Goal: Task Accomplishment & Management: Use online tool/utility

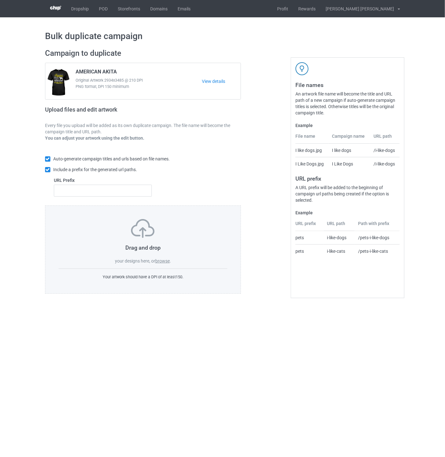
click at [163, 262] on label "browse" at bounding box center [162, 260] width 14 height 5
click at [0, 0] on input "browse" at bounding box center [0, 0] width 0 height 0
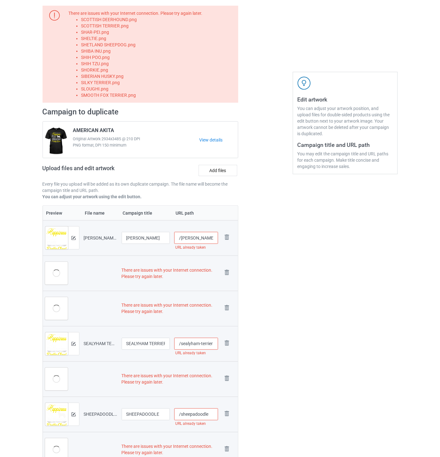
scroll to position [35, 0]
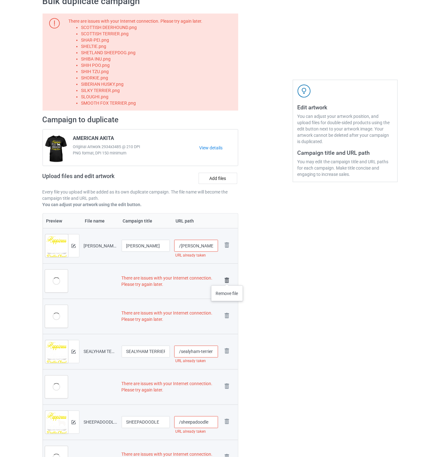
click at [227, 279] on img at bounding box center [226, 280] width 9 height 9
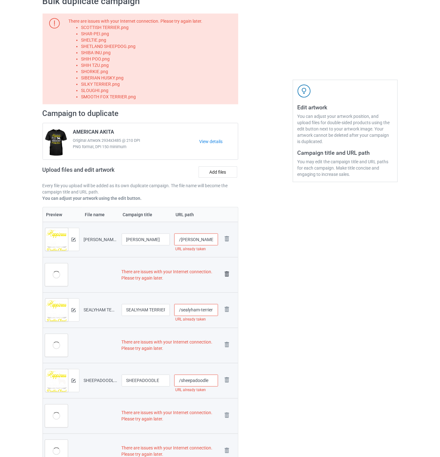
click at [227, 273] on img at bounding box center [226, 274] width 9 height 9
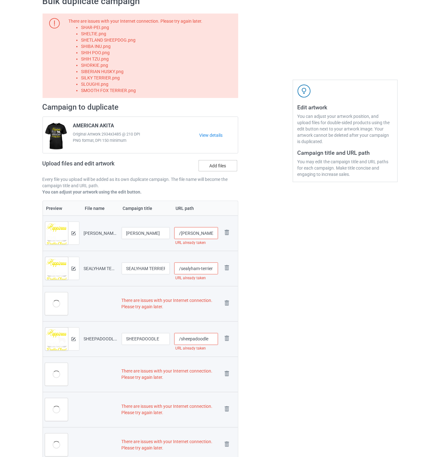
click at [219, 168] on label "Add files" at bounding box center [217, 165] width 39 height 11
click at [0, 0] on input "Add files" at bounding box center [0, 0] width 0 height 0
click at [228, 303] on img at bounding box center [226, 303] width 9 height 9
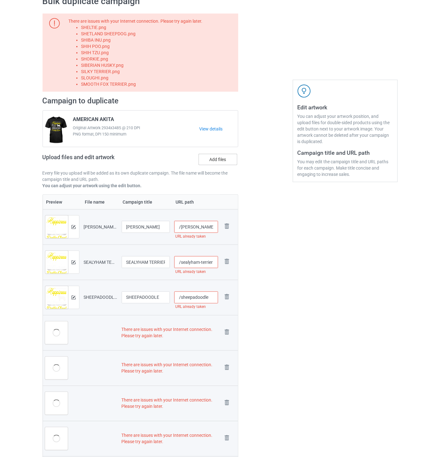
click at [218, 160] on label "Add files" at bounding box center [217, 159] width 39 height 11
click at [0, 0] on input "Add files" at bounding box center [0, 0] width 0 height 0
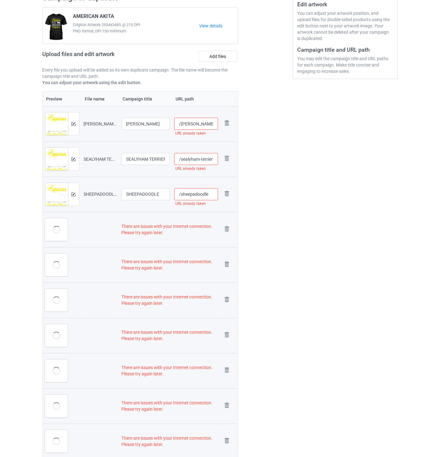
scroll to position [140, 0]
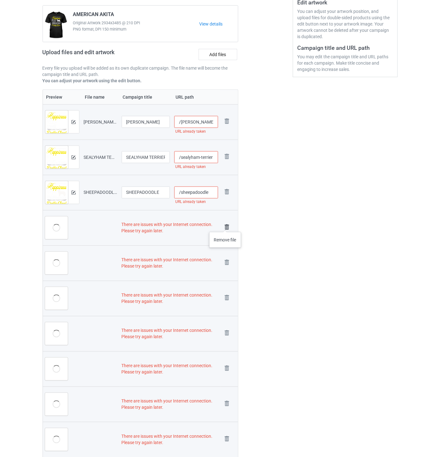
click at [225, 225] on img at bounding box center [226, 227] width 9 height 9
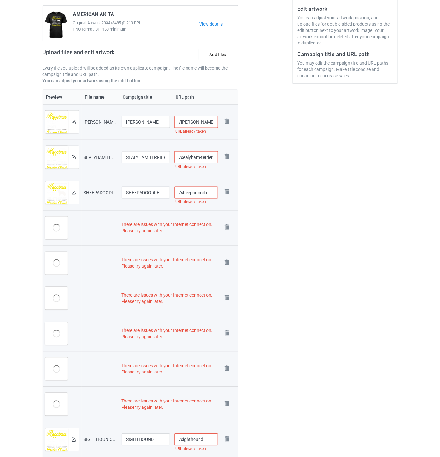
click at [0, 0] on img at bounding box center [0, 0] width 0 height 0
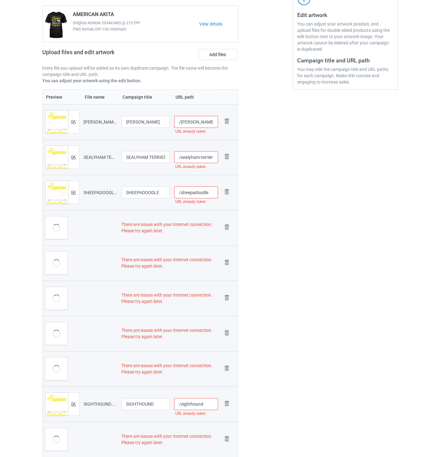
click at [0, 0] on img at bounding box center [0, 0] width 0 height 0
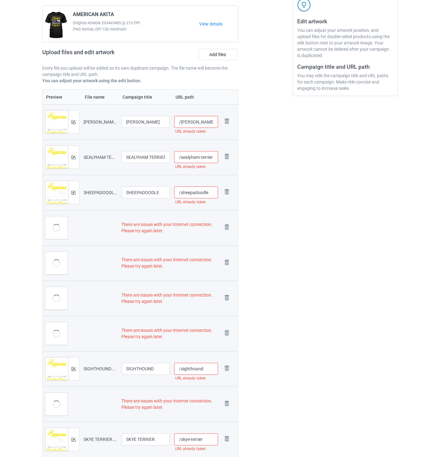
click at [0, 0] on img at bounding box center [0, 0] width 0 height 0
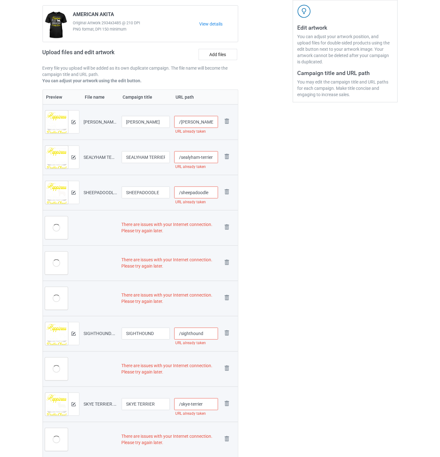
click at [0, 0] on img at bounding box center [0, 0] width 0 height 0
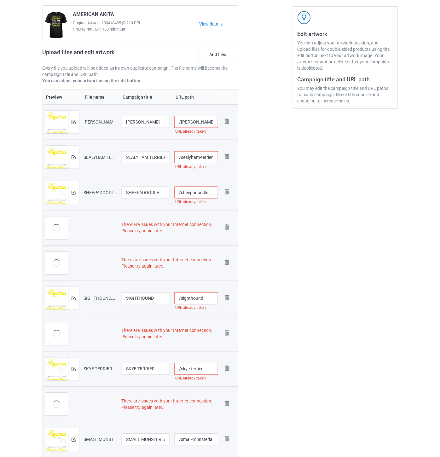
click at [0, 0] on img at bounding box center [0, 0] width 0 height 0
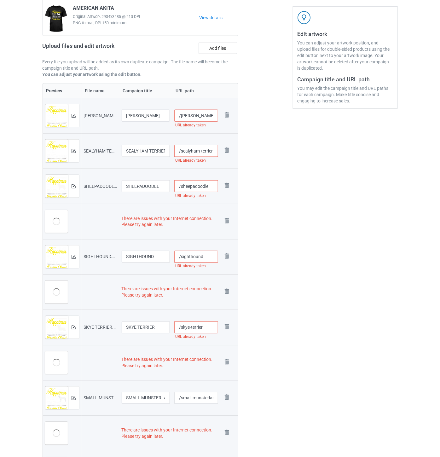
scroll to position [102, 0]
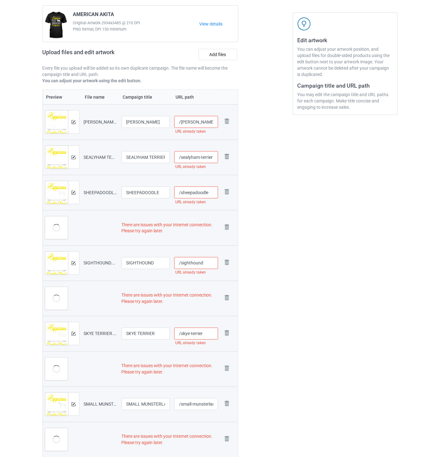
click at [0, 0] on img at bounding box center [0, 0] width 0 height 0
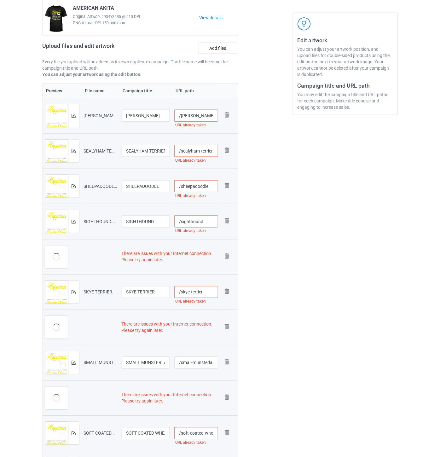
scroll to position [96, 0]
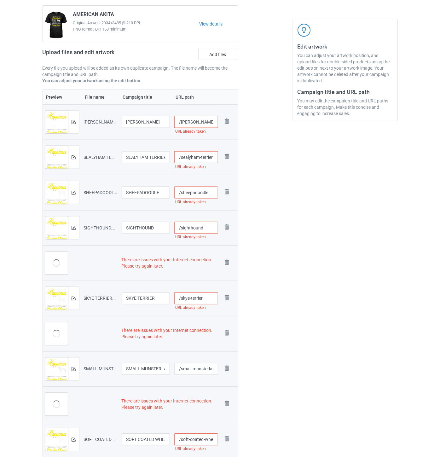
click at [220, 57] on label "Add files" at bounding box center [217, 54] width 39 height 11
click at [0, 0] on input "Add files" at bounding box center [0, 0] width 0 height 0
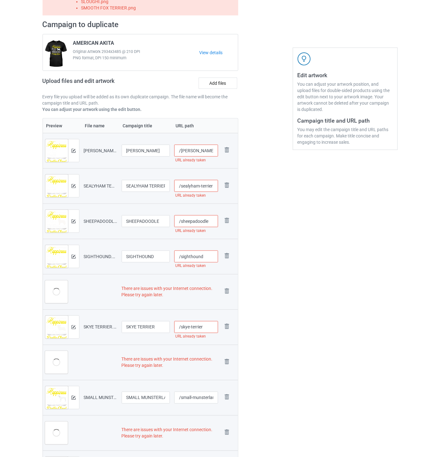
scroll to position [70, 0]
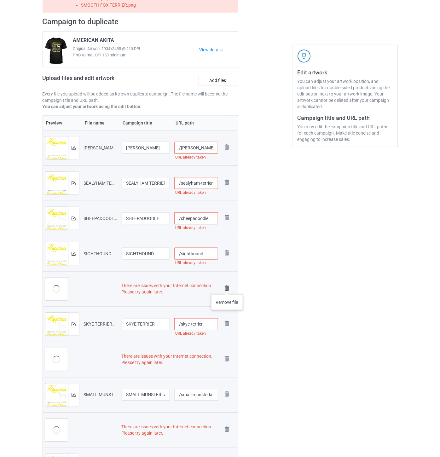
click at [227, 288] on img at bounding box center [226, 288] width 9 height 9
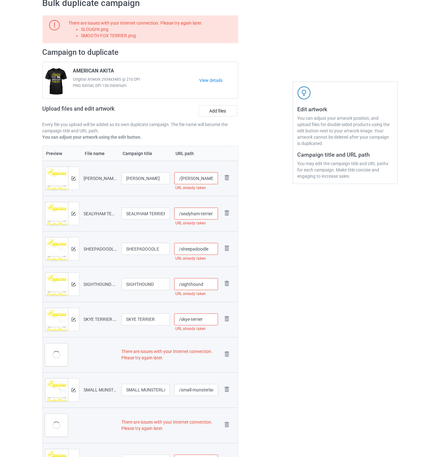
scroll to position [0, 0]
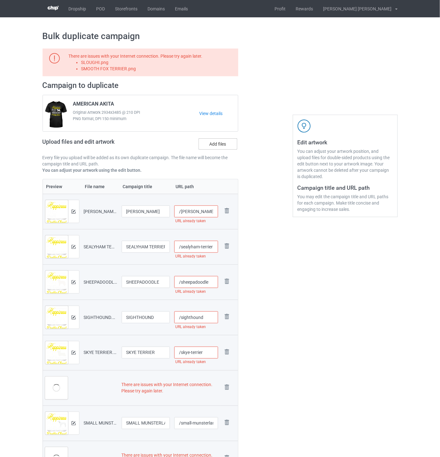
click at [220, 145] on label "Add files" at bounding box center [217, 143] width 39 height 11
click at [0, 0] on input "Add files" at bounding box center [0, 0] width 0 height 0
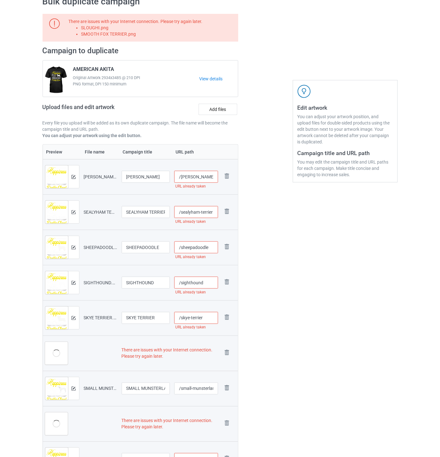
scroll to position [105, 0]
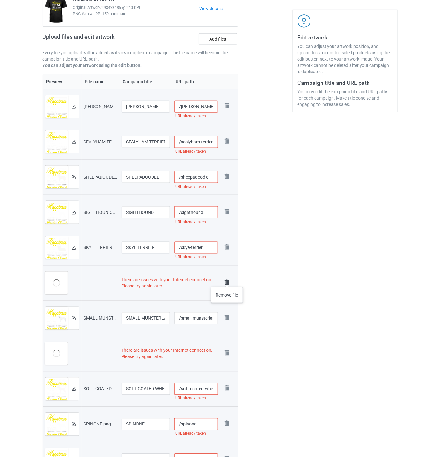
click at [227, 281] on img at bounding box center [226, 282] width 9 height 9
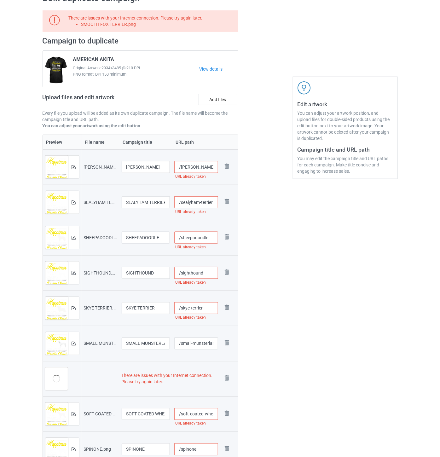
scroll to position [0, 0]
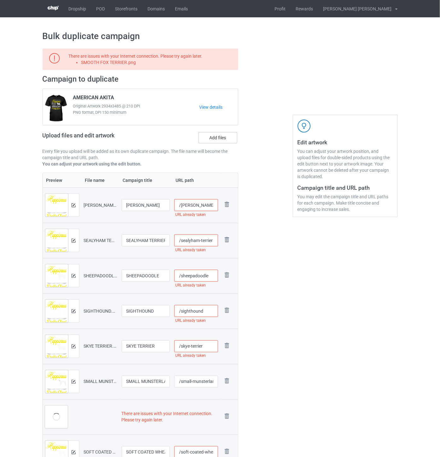
click at [219, 139] on label "Add files" at bounding box center [217, 137] width 39 height 11
click at [0, 0] on input "Add files" at bounding box center [0, 0] width 0 height 0
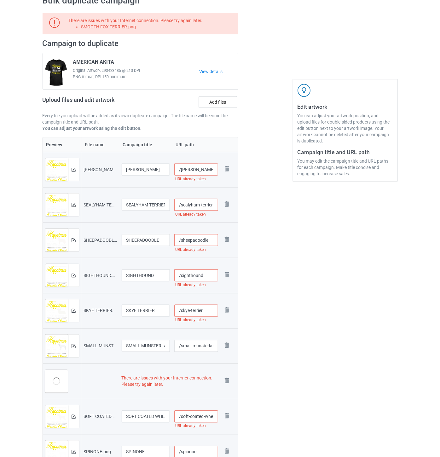
scroll to position [175, 0]
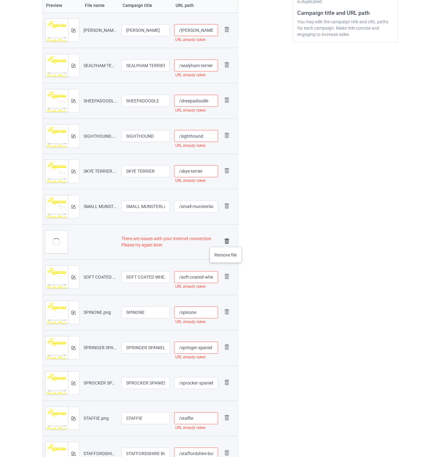
click at [226, 241] on img at bounding box center [226, 241] width 9 height 9
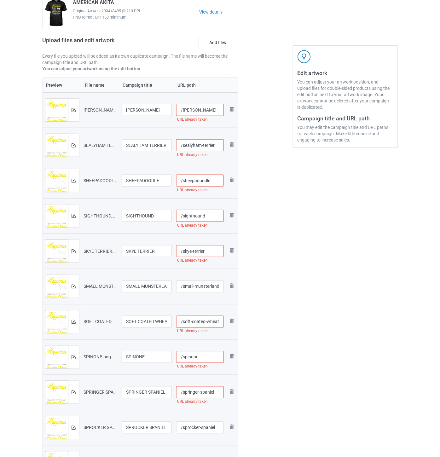
scroll to position [0, 0]
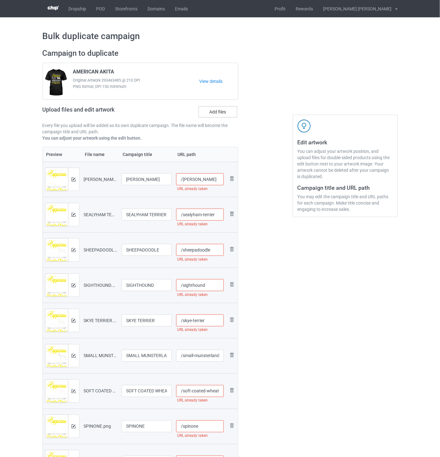
click at [215, 111] on label "Add files" at bounding box center [217, 111] width 39 height 11
click at [0, 0] on input "Add files" at bounding box center [0, 0] width 0 height 0
click at [206, 182] on input "/[PERSON_NAME]" at bounding box center [200, 179] width 48 height 12
drag, startPoint x: 209, startPoint y: 180, endPoint x: 195, endPoint y: 180, distance: 13.9
click at [195, 180] on input "/[PERSON_NAME]-you1" at bounding box center [200, 179] width 48 height 12
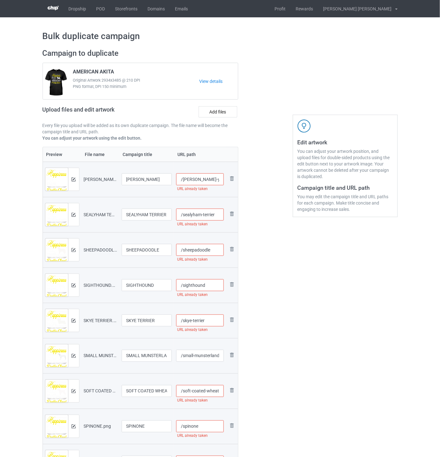
type input "/[PERSON_NAME]-you1"
click at [217, 214] on input "/sealyham-terrier" at bounding box center [200, 214] width 48 height 12
paste input "-you1"
type input "/sealyham-terrier-you1"
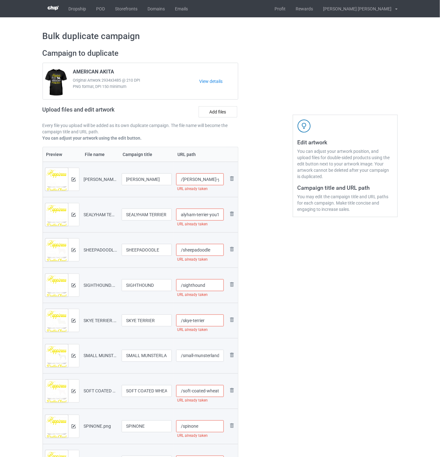
scroll to position [0, 0]
click at [216, 250] on input "/sheepadoodle" at bounding box center [200, 250] width 48 height 12
paste input "-you1"
type input "/sheepadoodle-you1"
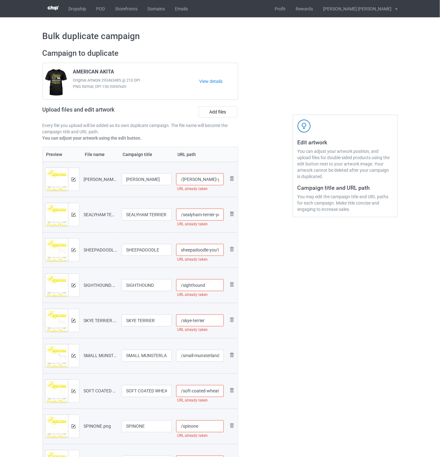
click at [208, 290] on input "/sighthound" at bounding box center [200, 285] width 48 height 12
paste input "-you1"
type input "/sighthound-you1"
click at [214, 320] on input "/skye-terrier" at bounding box center [200, 320] width 48 height 12
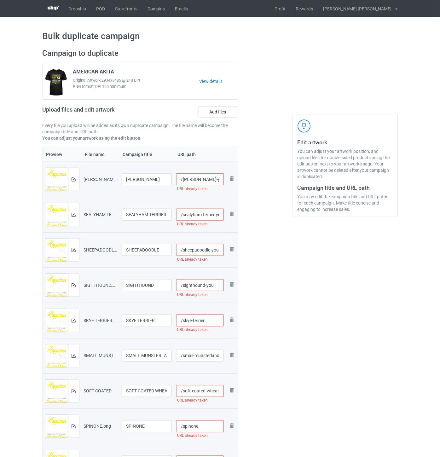
paste input "-you1"
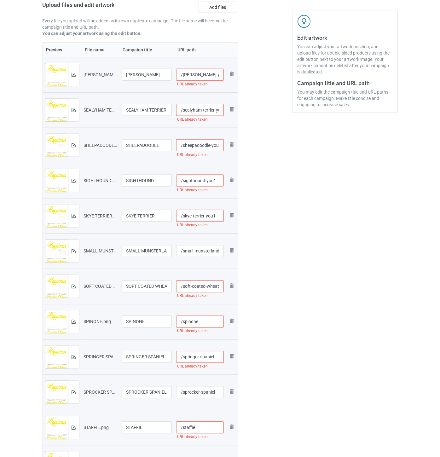
scroll to position [105, 0]
type input "/skye-terrier-you1"
drag, startPoint x: 205, startPoint y: 251, endPoint x: 208, endPoint y: 247, distance: 5.4
click at [206, 249] on input "/small-munsterlander" at bounding box center [200, 251] width 48 height 12
paste input "-you1"
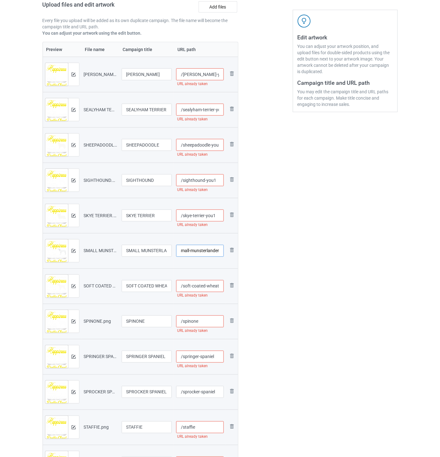
scroll to position [0, 14]
type input "/small-munsterlander-you1"
click at [203, 285] on input "/soft-coated-wheaten-terrier" at bounding box center [200, 286] width 48 height 12
paste input "-you1"
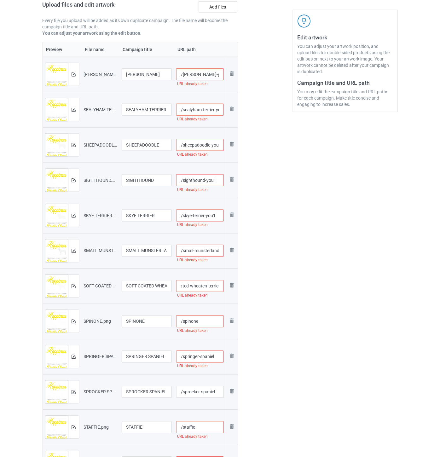
scroll to position [0, 27]
type input "/soft-coated-wheaten-terrier-you1"
click at [200, 320] on input "/spinone" at bounding box center [200, 321] width 48 height 12
paste input "-you1"
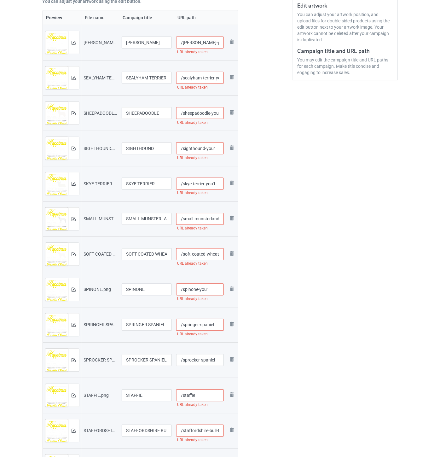
scroll to position [210, 0]
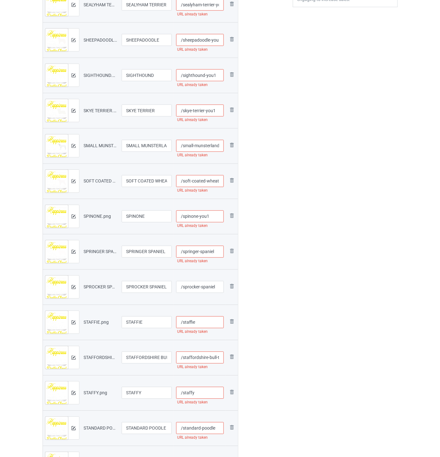
type input "/spinone-you1"
click at [217, 250] on input "/springer-spaniel" at bounding box center [200, 252] width 48 height 12
paste input "-you1"
type input "/springer-spaniel-you1"
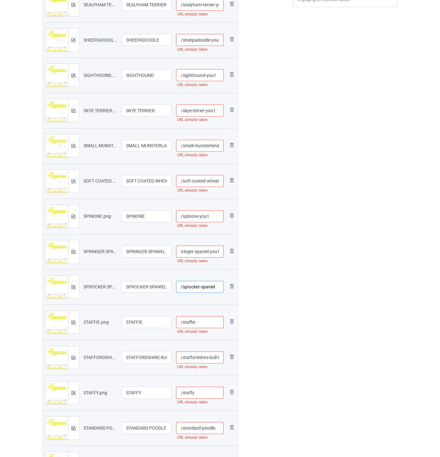
click at [202, 288] on input "/sprocker-spaniel" at bounding box center [200, 287] width 48 height 12
paste input "-you1"
type input "/sprocker-spaniel-you1"
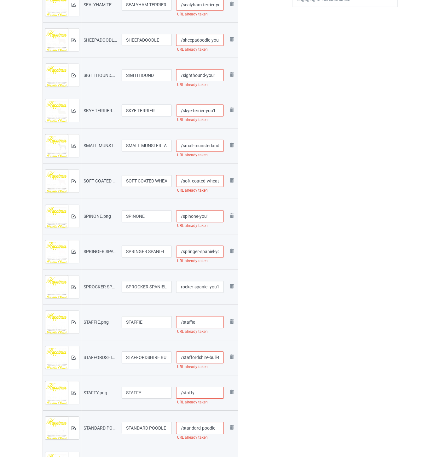
click at [199, 322] on input "/staffie" at bounding box center [200, 322] width 48 height 12
paste input "-you1"
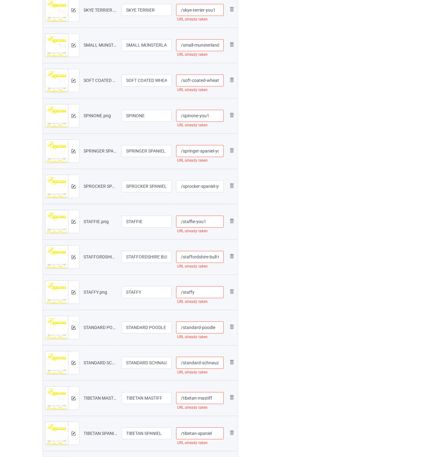
scroll to position [315, 0]
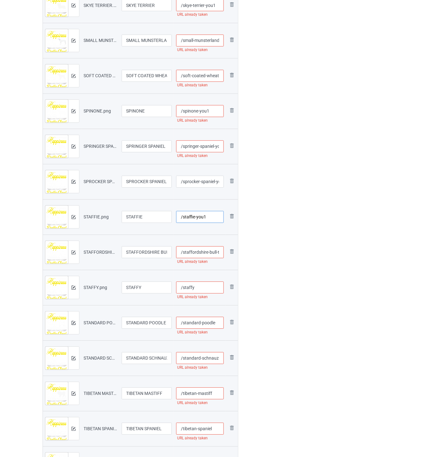
type input "/staffie-you1"
click at [200, 251] on input "/staffordshire-bull-terrier" at bounding box center [200, 252] width 48 height 12
paste input "-you1"
type input "/staffordshire-bull-terrier-you1"
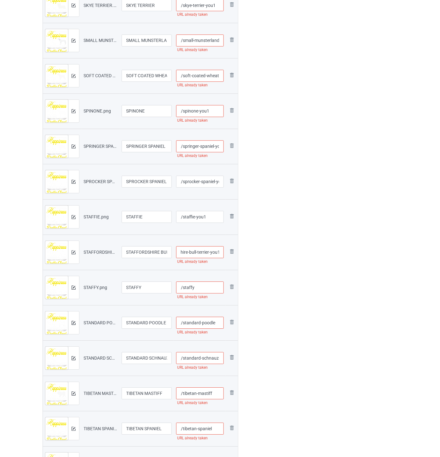
click at [199, 286] on input "/staffy" at bounding box center [200, 288] width 48 height 12
paste input "-you1"
type input "/staffy-you1"
click at [218, 323] on input "/standard-poodle" at bounding box center [200, 323] width 48 height 12
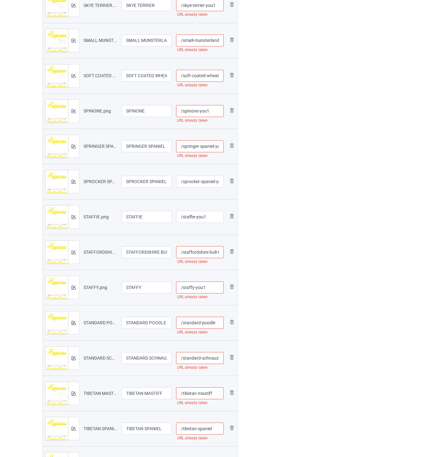
paste input "-you1"
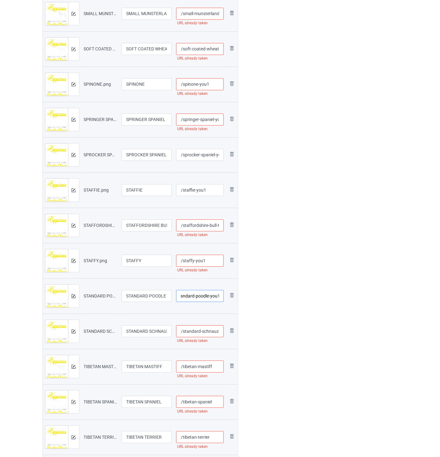
scroll to position [420, 0]
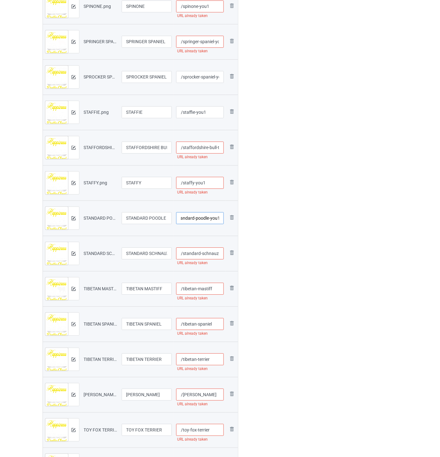
type input "/standard-poodle-you1"
click at [203, 251] on input "/standard-schnauzer" at bounding box center [200, 253] width 48 height 12
paste input "-you1"
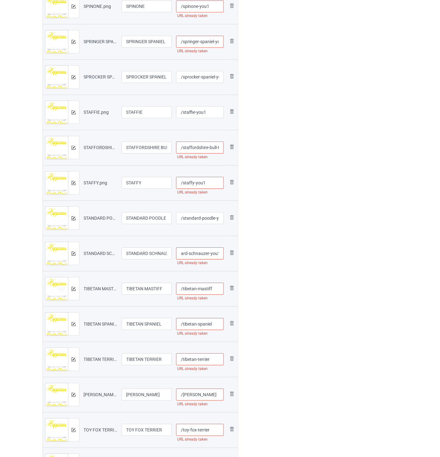
type input "/standard-schnauzer-you1"
click at [219, 288] on input "/tibetan-mastiff" at bounding box center [200, 288] width 48 height 12
paste input "-you1"
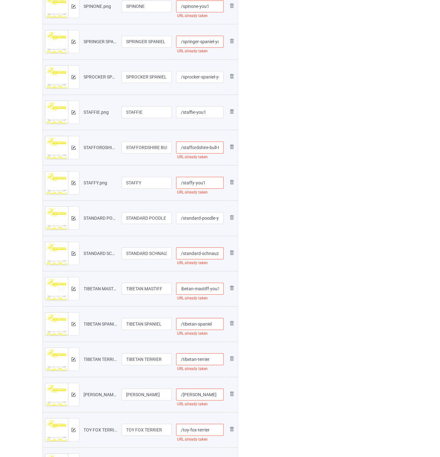
type input "/tibetan-mastiff-you1"
click at [218, 322] on input "/tibetan-spaniel" at bounding box center [200, 324] width 48 height 12
paste input "-you1"
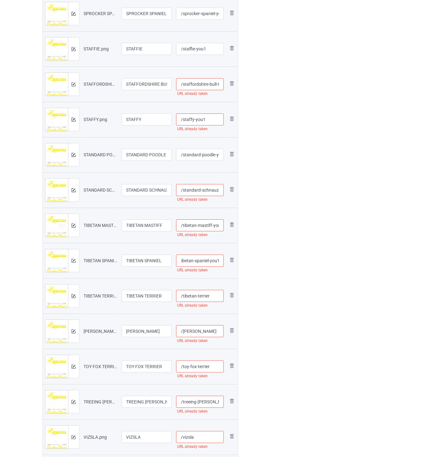
scroll to position [490, 0]
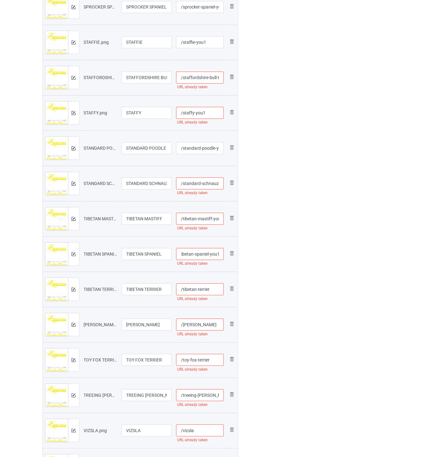
type input "/tibetan-spaniel-you1"
click at [214, 289] on input "/tibetan-terrier" at bounding box center [200, 289] width 48 height 12
paste input "-you1"
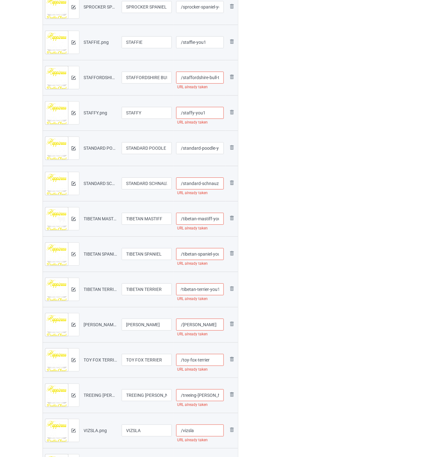
type input "/tibetan-terrier-you1"
click at [199, 319] on input "/[PERSON_NAME]" at bounding box center [200, 324] width 48 height 12
paste input "-you1"
type input "/[PERSON_NAME]-you1"
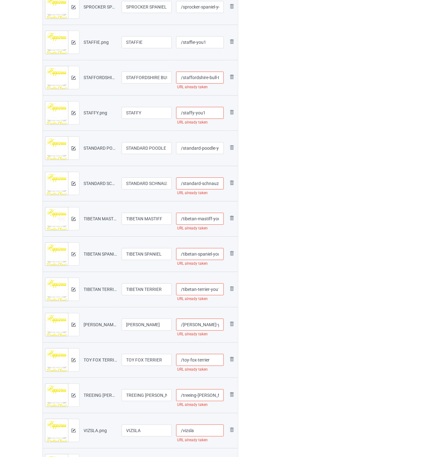
click at [216, 359] on input "/toy-fox-terrier" at bounding box center [200, 360] width 48 height 12
paste input "-you1"
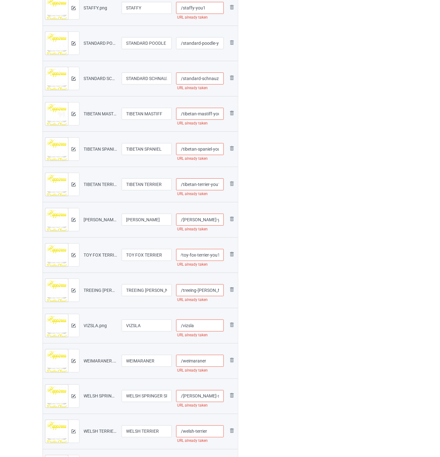
type input "/toy-fox-terrier-you1"
drag, startPoint x: 201, startPoint y: 290, endPoint x: 202, endPoint y: 285, distance: 4.7
click at [202, 286] on input "/treeing-[PERSON_NAME]-coonhound" at bounding box center [200, 290] width 48 height 12
paste input "-you1"
type input "/treeing-[PERSON_NAME]-coonhound-you1"
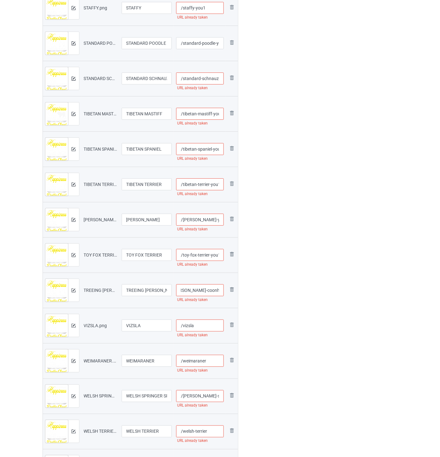
click at [206, 322] on input "/vizsla" at bounding box center [200, 325] width 48 height 12
paste input "-you1"
type input "/vizsla-you1"
click at [214, 323] on input "/weimaraner" at bounding box center [200, 325] width 48 height 12
paste input "-you1"
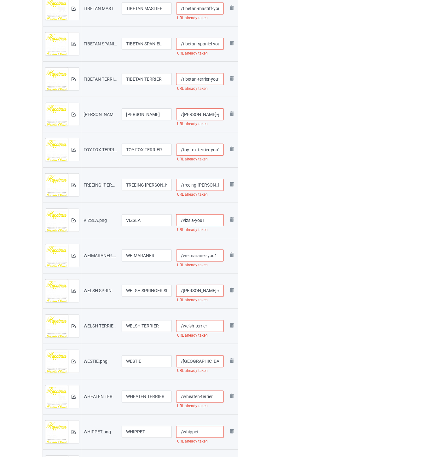
type input "/weimaraner-you1"
click at [207, 292] on input "/[PERSON_NAME]-spaniel" at bounding box center [200, 291] width 48 height 12
paste input "-you1"
type input "/[PERSON_NAME]-spaniel-you1"
click at [210, 326] on input "/welsh-terrier" at bounding box center [200, 326] width 48 height 12
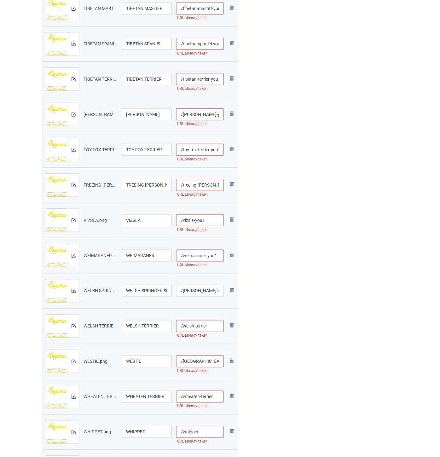
paste input "-you1"
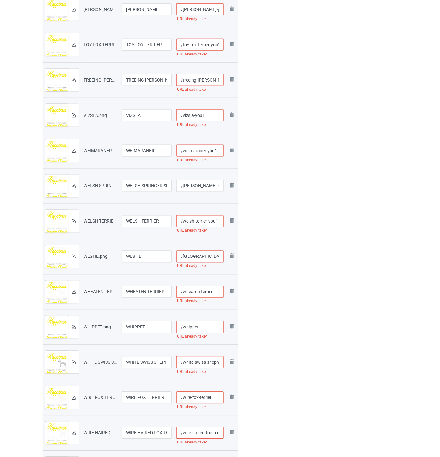
type input "/welsh-terrier-you1"
click at [213, 258] on input "/[GEOGRAPHIC_DATA]" at bounding box center [200, 256] width 48 height 12
paste input "-you1"
type input "/westie-you1"
click at [221, 290] on input "/wheaten-terrier" at bounding box center [200, 292] width 48 height 12
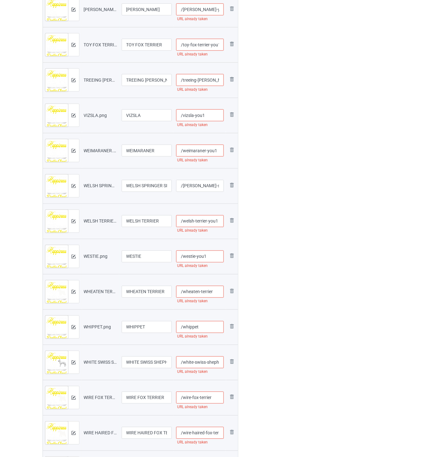
paste input "-you1"
type input "/wheaten-terrier-you1"
click at [211, 326] on input "/whippet" at bounding box center [200, 327] width 48 height 12
paste input "-you1"
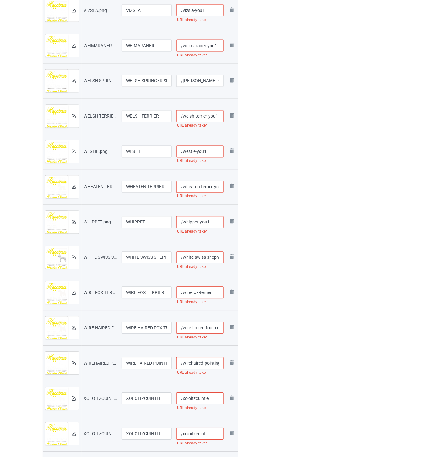
type input "/whippet-you1"
click at [203, 257] on input "/white-swiss-shepherd" at bounding box center [200, 257] width 48 height 12
paste input "-you1"
type input "/white-swiss-shepherd-you1"
click at [212, 288] on input "/wire-fox-terrier" at bounding box center [200, 293] width 48 height 12
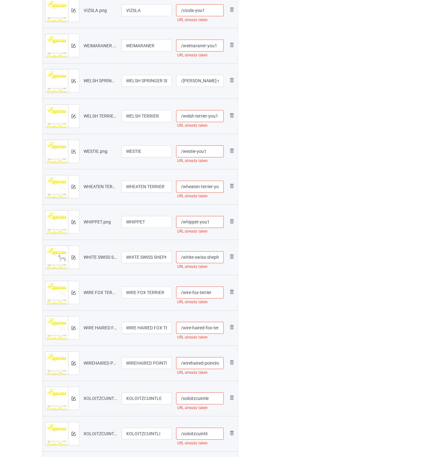
paste input "-you1"
type input "/wire-fox-terrier-you1"
click at [206, 323] on input "/wire-haired-fox-terrier" at bounding box center [200, 328] width 48 height 12
paste input "-you1"
type input "/wire-haired-fox-terrier-you1"
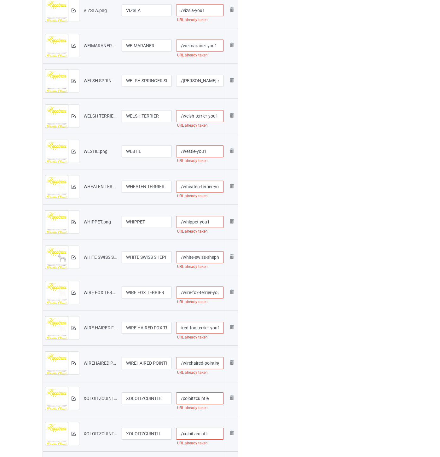
click at [207, 363] on input "/wirehaired-pointing-griffon" at bounding box center [200, 363] width 48 height 12
paste
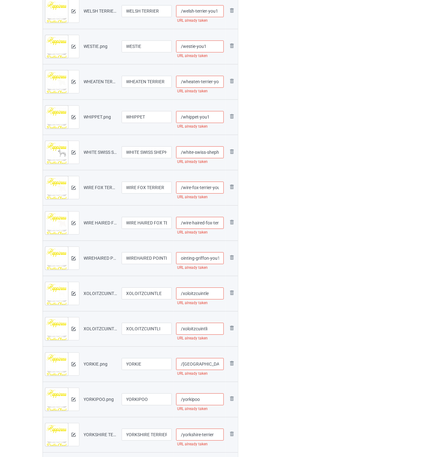
type input "/wirehaired-pointing-griffon-you1"
click at [208, 295] on input "/xoloitzcuintle" at bounding box center [200, 293] width 48 height 12
type input "/xoloitzcuintle-you1"
click at [212, 326] on input "/xoloitzcuintli" at bounding box center [200, 328] width 48 height 12
type input "/xoloitzcuintli-you1"
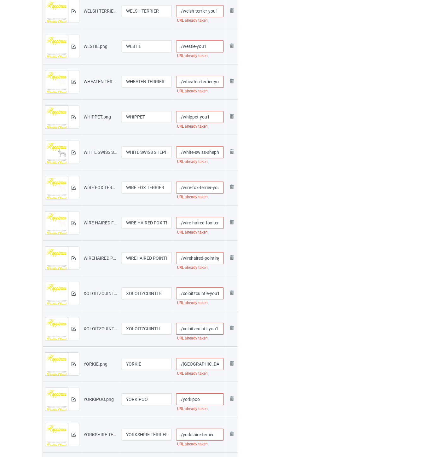
click at [210, 361] on input "/[GEOGRAPHIC_DATA]" at bounding box center [200, 364] width 48 height 12
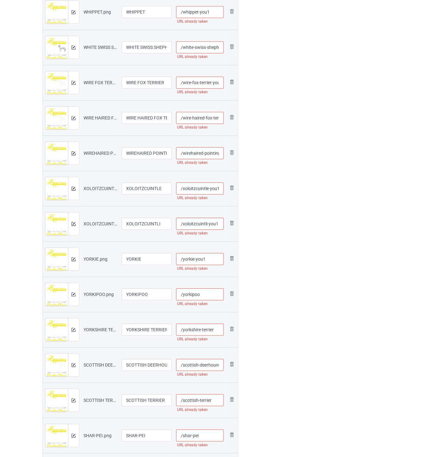
type input "/yorkie-you1"
click at [216, 294] on input "/yorkipoo" at bounding box center [200, 294] width 48 height 12
type input "/yorkipoo-you1"
click at [217, 330] on input "/yorkshire-terrier" at bounding box center [200, 329] width 48 height 12
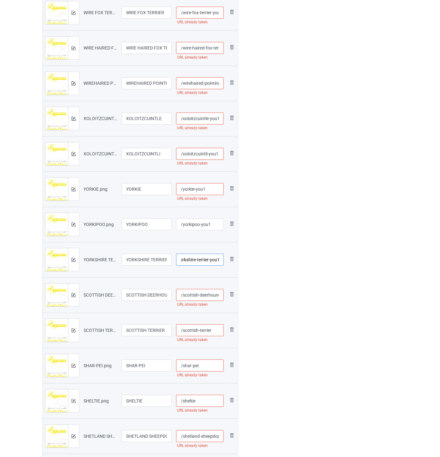
type input "/yorkshire-terrier-you1"
click at [205, 295] on input "/scottish-deerhound" at bounding box center [200, 295] width 48 height 12
type input "/scottish-deerhound-you1"
click at [213, 327] on input "/scottish-terrier" at bounding box center [200, 330] width 48 height 12
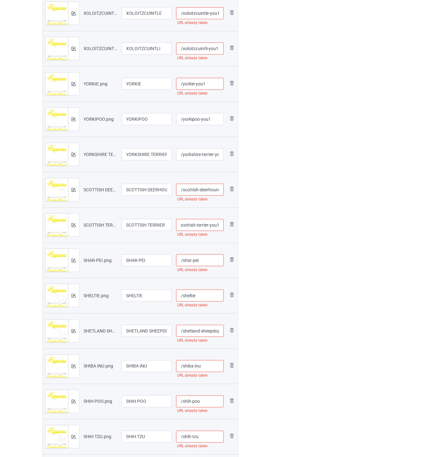
type input "/scottish-terrier-you1"
click at [210, 259] on input "/shar-pei" at bounding box center [200, 260] width 48 height 12
type input "/shar-pei-you1"
click at [204, 293] on input "/sheltie" at bounding box center [200, 295] width 48 height 12
type input "/sheltie-you1"
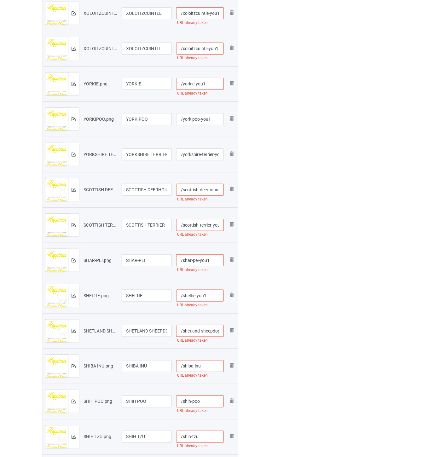
drag, startPoint x: 204, startPoint y: 329, endPoint x: 206, endPoint y: 316, distance: 13.1
click at [205, 327] on input "/shetland-sheepdog" at bounding box center [200, 331] width 48 height 12
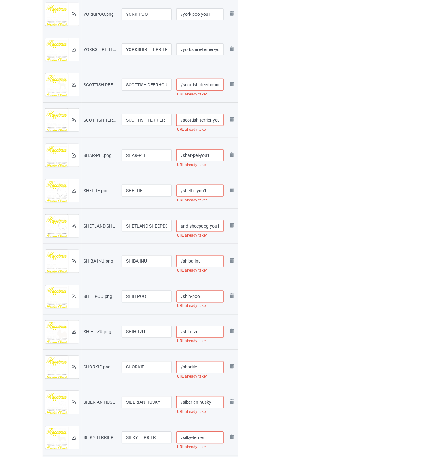
type input "/shetland-sheepdog-you1"
click at [217, 265] on input "/shiba-inu" at bounding box center [200, 261] width 48 height 12
type input "/shiba-inu-you1"
click at [206, 298] on input "/shih-poo" at bounding box center [200, 296] width 48 height 12
type input "/shih-poo-you1"
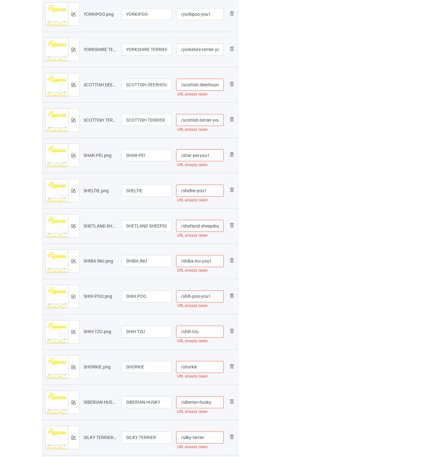
click at [208, 333] on input "/shih-tzu" at bounding box center [200, 332] width 48 height 12
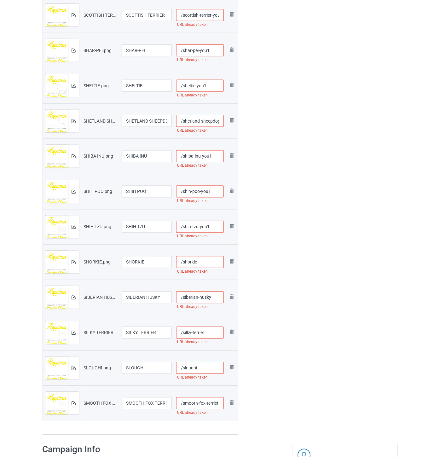
type input "/shih-tzu-you1"
click at [203, 259] on input "/shorkie" at bounding box center [200, 262] width 48 height 12
type input "/shorkie-you1"
click at [216, 295] on input "/siberian-husky" at bounding box center [200, 297] width 48 height 12
type input "/siberian-husky-you1"
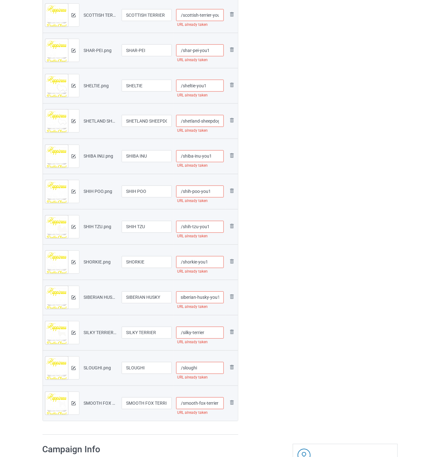
click at [212, 332] on input "/silky-terrier" at bounding box center [200, 333] width 48 height 12
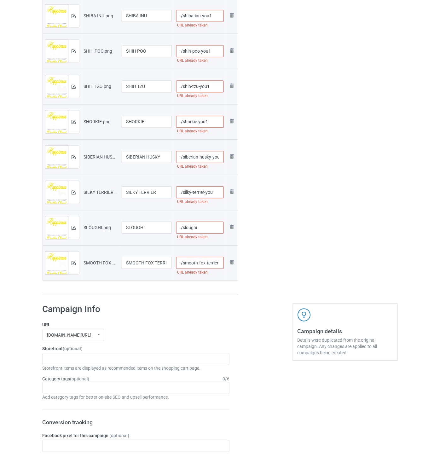
type input "/silky-terrier-you1"
click at [207, 226] on input "/sloughi" at bounding box center [200, 228] width 48 height 12
type input "/sloughi-you1"
drag, startPoint x: 202, startPoint y: 262, endPoint x: 207, endPoint y: 250, distance: 12.7
click at [203, 258] on input "/smooth-fox-terrier" at bounding box center [200, 263] width 48 height 12
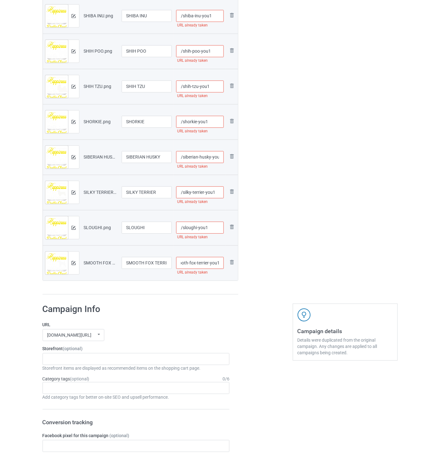
type input "/smooth-fox-terrier-you1"
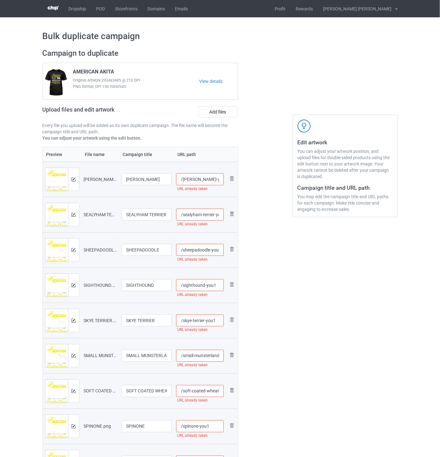
click at [218, 177] on input "/[PERSON_NAME]-you1" at bounding box center [200, 179] width 48 height 12
type input "/[PERSON_NAME]-you11"
click at [203, 214] on input "/sealyham-terrier-you1" at bounding box center [200, 214] width 48 height 12
type input "/sealyham-terrier-you11"
click at [202, 250] on input "/sheepadoodle-you1" at bounding box center [200, 250] width 48 height 12
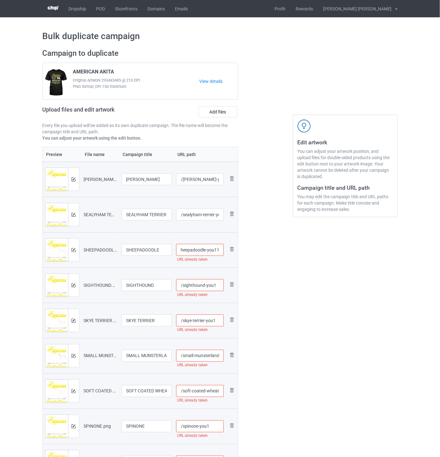
type input "/sheepadoodle-you11"
click at [218, 288] on input "/sighthound-you1" at bounding box center [200, 285] width 48 height 12
type input "/sighthound-you11"
click at [217, 318] on input "/skye-terrier-you1" at bounding box center [200, 320] width 48 height 12
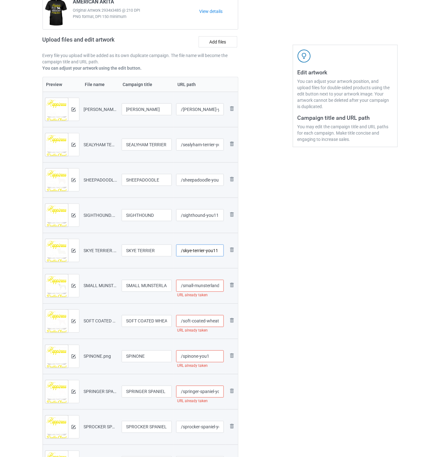
type input "/skye-terrier-you11"
click at [197, 287] on input "/small-munsterlander-you1" at bounding box center [200, 286] width 48 height 12
type input "/small-munsterlander-you11"
click at [206, 320] on input "/soft-coated-wheaten-terrier-you1" at bounding box center [200, 321] width 48 height 12
type input "/soft-coated-wheaten-terrier-you11"
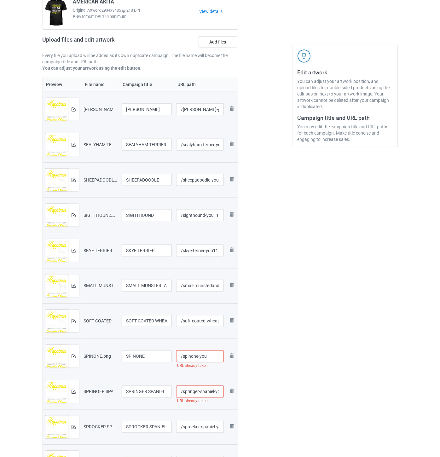
click at [214, 351] on input "/spinone-you1" at bounding box center [200, 356] width 48 height 12
type input "/spinone-you11"
click at [203, 390] on input "/springer-spaniel-you1" at bounding box center [200, 391] width 48 height 12
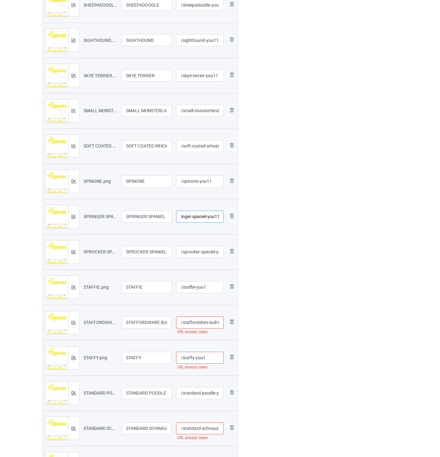
type input "/springer-spaniel-you11"
click at [205, 323] on input "/staffordshire-bull-terrier-you1" at bounding box center [200, 322] width 48 height 12
type input "/staffordshire-bull-terrier-you11"
click at [208, 358] on input "/staffy-you1" at bounding box center [200, 358] width 48 height 12
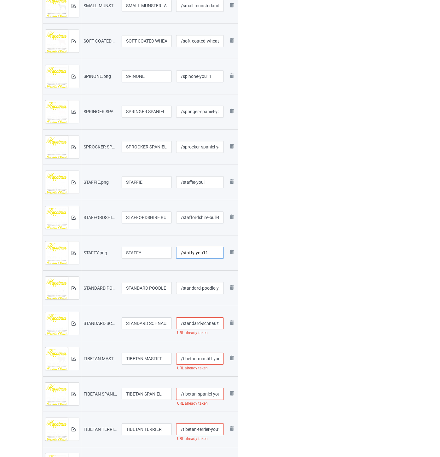
type input "/staffy-you11"
click at [205, 285] on input "/standard-poodle-you1" at bounding box center [200, 288] width 48 height 12
type input "/standard-poodle-you11"
click at [206, 321] on input "/standard-schnauzer-you1" at bounding box center [200, 323] width 48 height 12
type input "/standard-schnauzer-you11"
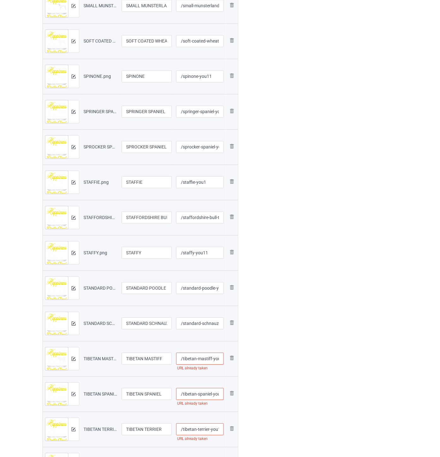
click at [205, 359] on input "/tibetan-mastiff-you1" at bounding box center [200, 358] width 48 height 12
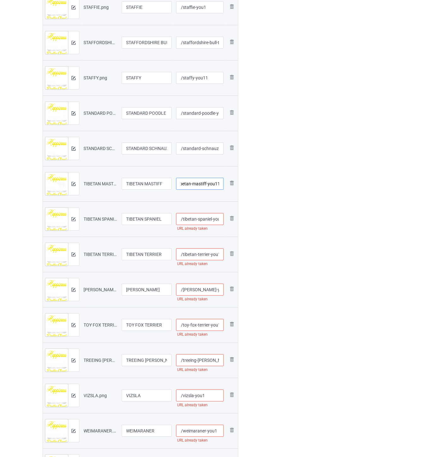
type input "/tibetan-mastiff-you11"
click at [200, 218] on input "/tibetan-spaniel-you1" at bounding box center [200, 219] width 48 height 12
type input "/tibetan-spaniel-you11"
click at [204, 253] on input "/tibetan-terrier-you1" at bounding box center [200, 254] width 48 height 12
type input "/tibetan-terrier-you11"
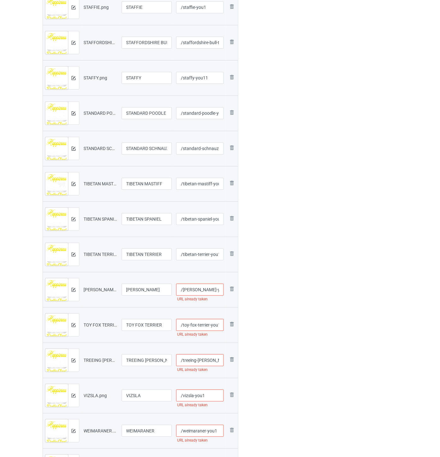
click at [210, 285] on input "/[PERSON_NAME]-you1" at bounding box center [200, 289] width 48 height 12
type input "/[PERSON_NAME]-you11"
click at [220, 326] on input "/toy-fox-terrier-you1" at bounding box center [200, 325] width 48 height 12
click at [219, 325] on input "/toy-fox-terrier-you1" at bounding box center [200, 325] width 48 height 12
type input "/toy-fox-terrier-you11"
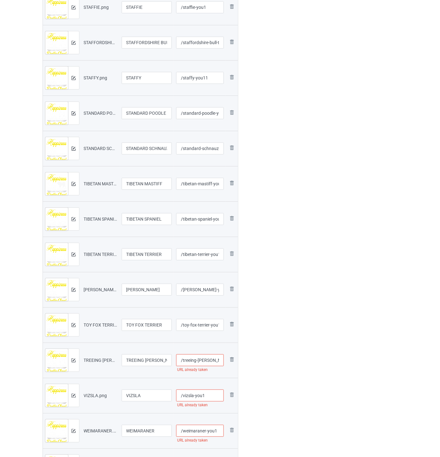
click at [211, 361] on input "/treeing-[PERSON_NAME]-coonhound-you1" at bounding box center [200, 360] width 48 height 12
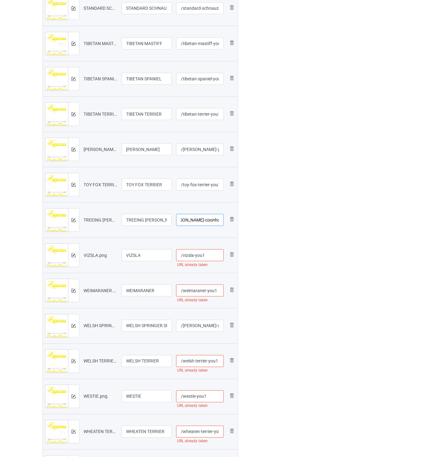
type input "/treeing-[PERSON_NAME]-coonhound-you11"
click at [214, 253] on input "/vizsla-you1" at bounding box center [200, 255] width 48 height 12
type input "/vizsla-you11"
click at [219, 291] on input "/weimaraner-you1" at bounding box center [200, 290] width 48 height 12
type input "/weimaraner-you11"
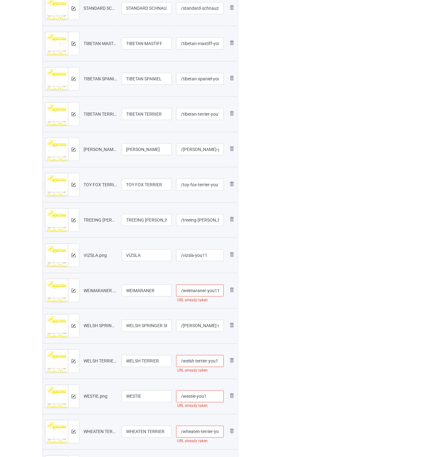
click at [217, 361] on input "/welsh-terrier-you1" at bounding box center [200, 361] width 48 height 12
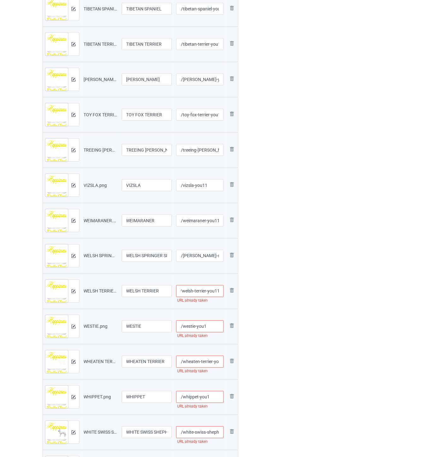
type input "/welsh-terrier-you11"
click at [211, 325] on input "/westie-you1" at bounding box center [200, 326] width 48 height 12
type input "/westie-you11"
click at [207, 361] on input "/wheaten-terrier-you1" at bounding box center [200, 362] width 48 height 12
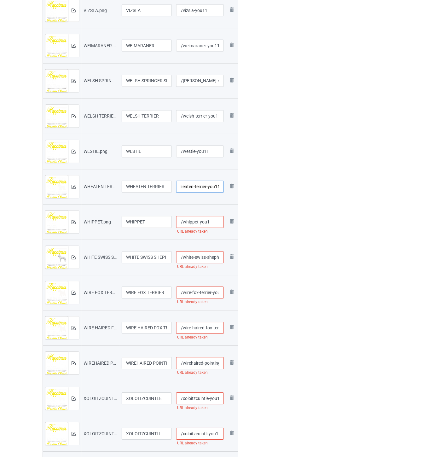
type input "/wheaten-terrier-you11"
click at [212, 222] on input "/whippet-you1" at bounding box center [200, 222] width 48 height 12
type input "/whippet-you11"
click at [207, 256] on input "/white-swiss-shepherd-you1" at bounding box center [200, 257] width 48 height 12
type input "/white-swiss-shepherd-you11"
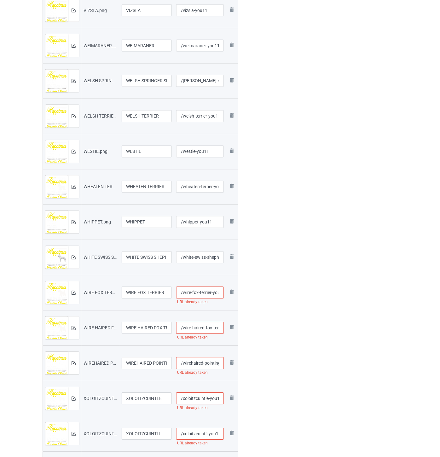
click at [203, 293] on input "/wire-fox-terrier-you1" at bounding box center [200, 293] width 48 height 12
type input "/wire-fox-terrier-you11"
click at [207, 324] on input "/wire-haired-fox-terrier-you1" at bounding box center [200, 328] width 48 height 12
type input "/wire-haired-fox-terrier-you11"
click at [209, 360] on input "/wirehaired-pointing-griffon-you1" at bounding box center [200, 363] width 48 height 12
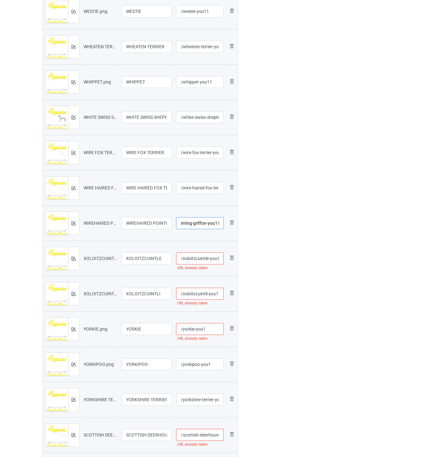
type input "/wirehaired-pointing-griffon-you11"
click at [203, 259] on input "/xoloitzcuintle-you1" at bounding box center [200, 258] width 48 height 12
click at [219, 259] on input "/xoloitzcuintle-you1" at bounding box center [200, 258] width 48 height 12
type input "/xoloitzcuintle-you11"
click at [219, 292] on input "/xoloitzcuintli-you1" at bounding box center [200, 294] width 48 height 12
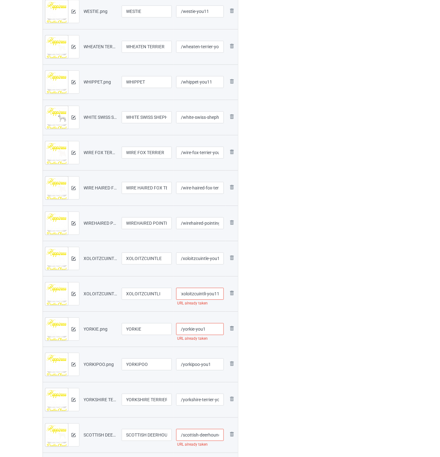
type input "/xoloitzcuintli-you11"
click at [209, 328] on input "/yorkie-you1" at bounding box center [200, 329] width 48 height 12
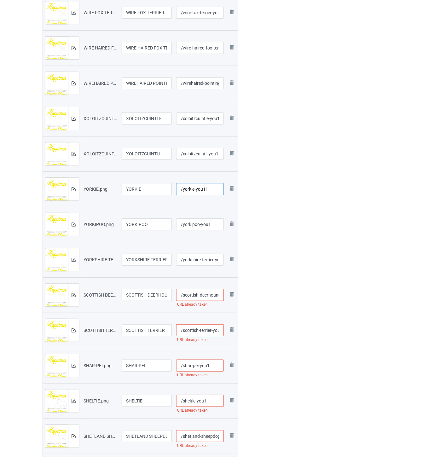
type input "/yorkie-you11"
click at [210, 293] on input "/scottish-deerhound-you1" at bounding box center [200, 295] width 48 height 12
type input "/scottish-deerhound-you11"
click at [207, 329] on input "/scottish-terrier-you1" at bounding box center [200, 330] width 48 height 12
type input "/scottish-terrier-you11"
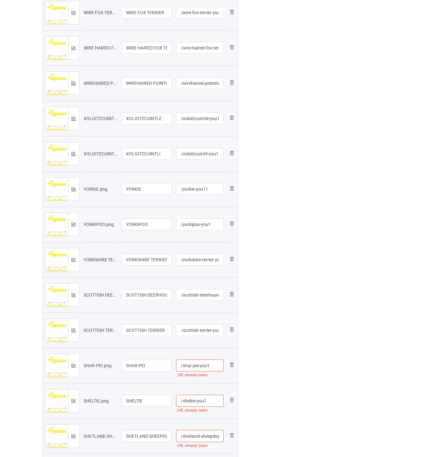
click at [209, 365] on input "/shar-pei-you1" at bounding box center [200, 365] width 48 height 12
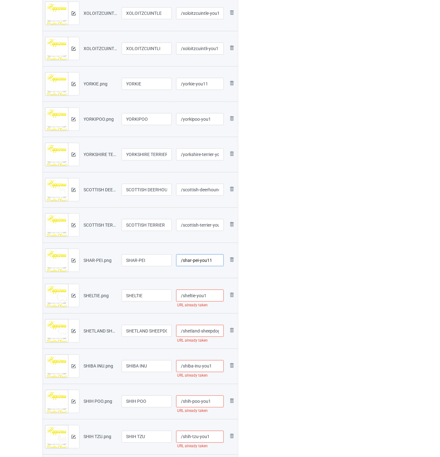
type input "/shar-pei-you11"
click at [218, 294] on input "/sheltie-you1" at bounding box center [200, 295] width 48 height 12
type input "/sheltie-you11"
click at [202, 329] on input "/shetland-sheepdog-you1" at bounding box center [200, 331] width 48 height 12
type input "/shetland-sheepdog-you11"
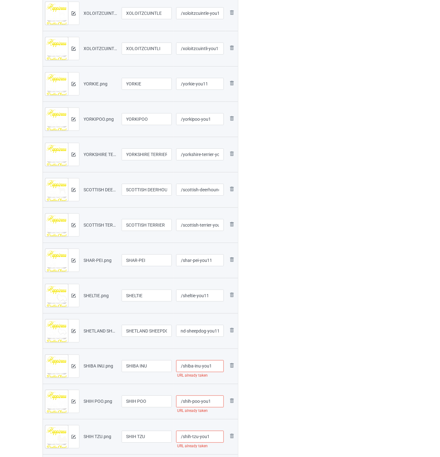
click at [213, 366] on input "/shiba-inu-you1" at bounding box center [200, 366] width 48 height 12
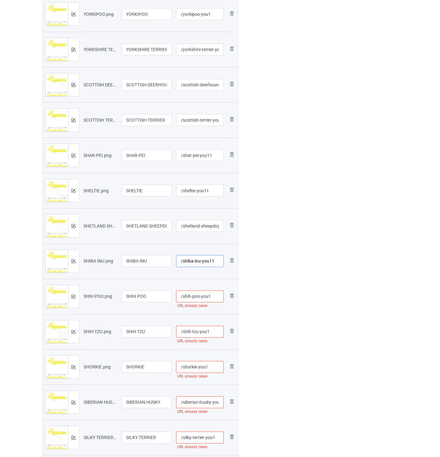
type input "/shiba-inu-you11"
click at [219, 298] on input "/shih-poo-you1" at bounding box center [200, 296] width 48 height 12
type input "/shih-poo-you11"
click at [211, 334] on input "/shih-tzu-you1" at bounding box center [200, 332] width 48 height 12
type input "/shih-tzu-you11"
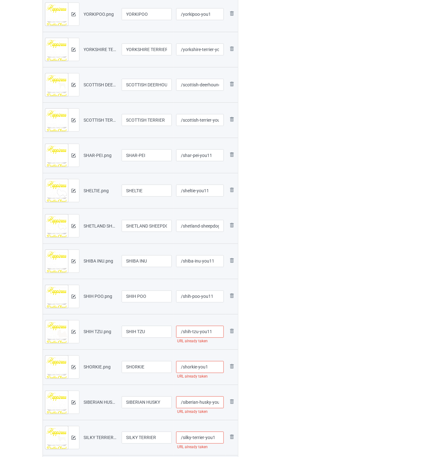
click at [211, 364] on input "/shorkie-you1" at bounding box center [200, 367] width 48 height 12
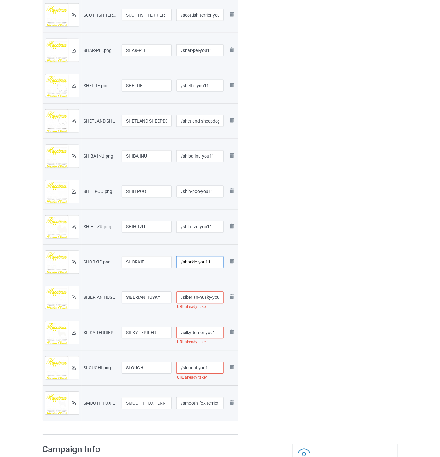
type input "/shorkie-you11"
click at [208, 298] on input "/siberian-husky-you1" at bounding box center [200, 297] width 48 height 12
type input "/siberian-husky-you11"
click at [218, 332] on input "/silky-terrier-you1" at bounding box center [200, 333] width 48 height 12
type input "/silky-terrier-you11"
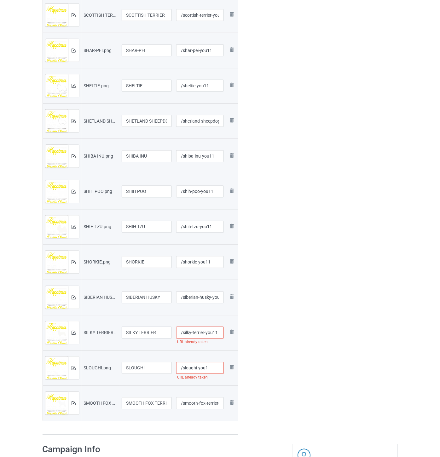
click at [216, 368] on input "/sloughi-you1" at bounding box center [200, 368] width 48 height 12
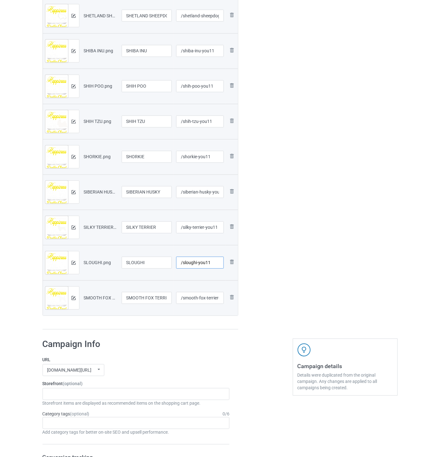
type input "/sloughi-you11"
click at [205, 298] on input "/smooth-fox-terrier-you1" at bounding box center [200, 298] width 48 height 12
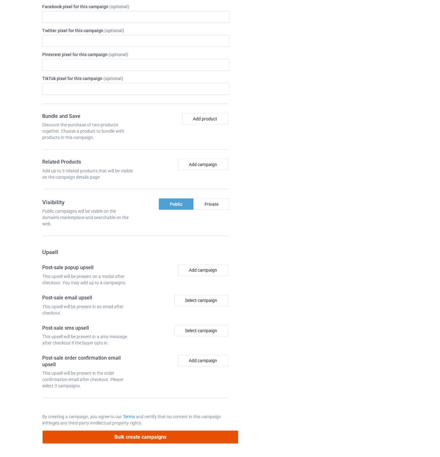
click at [166, 435] on button "Bulk create campaigns" at bounding box center [141, 436] width 196 height 13
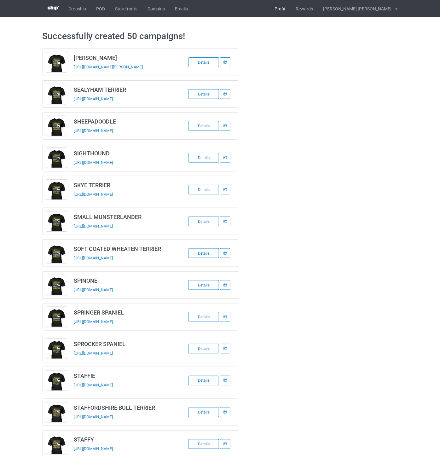
click at [291, 7] on link "Profit" at bounding box center [280, 8] width 21 height 17
